Goal: Consume media (video, audio): Consume media (video, audio)

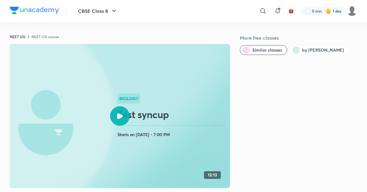
click at [121, 119] on icon at bounding box center [120, 116] width 6 height 6
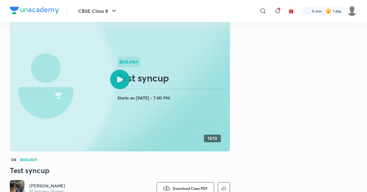
scroll to position [35, 0]
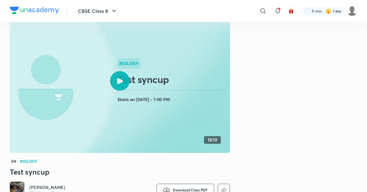
click at [123, 80] on div at bounding box center [120, 81] width 20 height 20
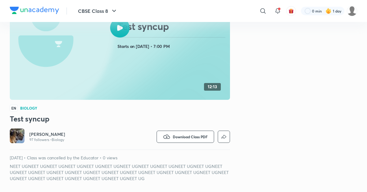
scroll to position [94, 0]
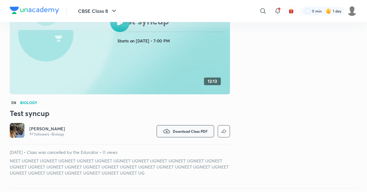
click at [166, 134] on icon "button" at bounding box center [166, 131] width 7 height 7
click at [163, 146] on icon at bounding box center [164, 149] width 6 height 6
click at [163, 148] on icon at bounding box center [164, 149] width 6 height 6
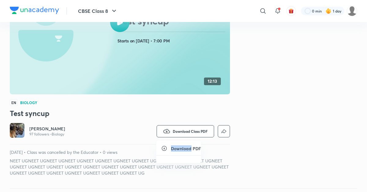
click at [163, 148] on icon at bounding box center [164, 149] width 6 height 6
